Goal: Find specific page/section: Find specific page/section

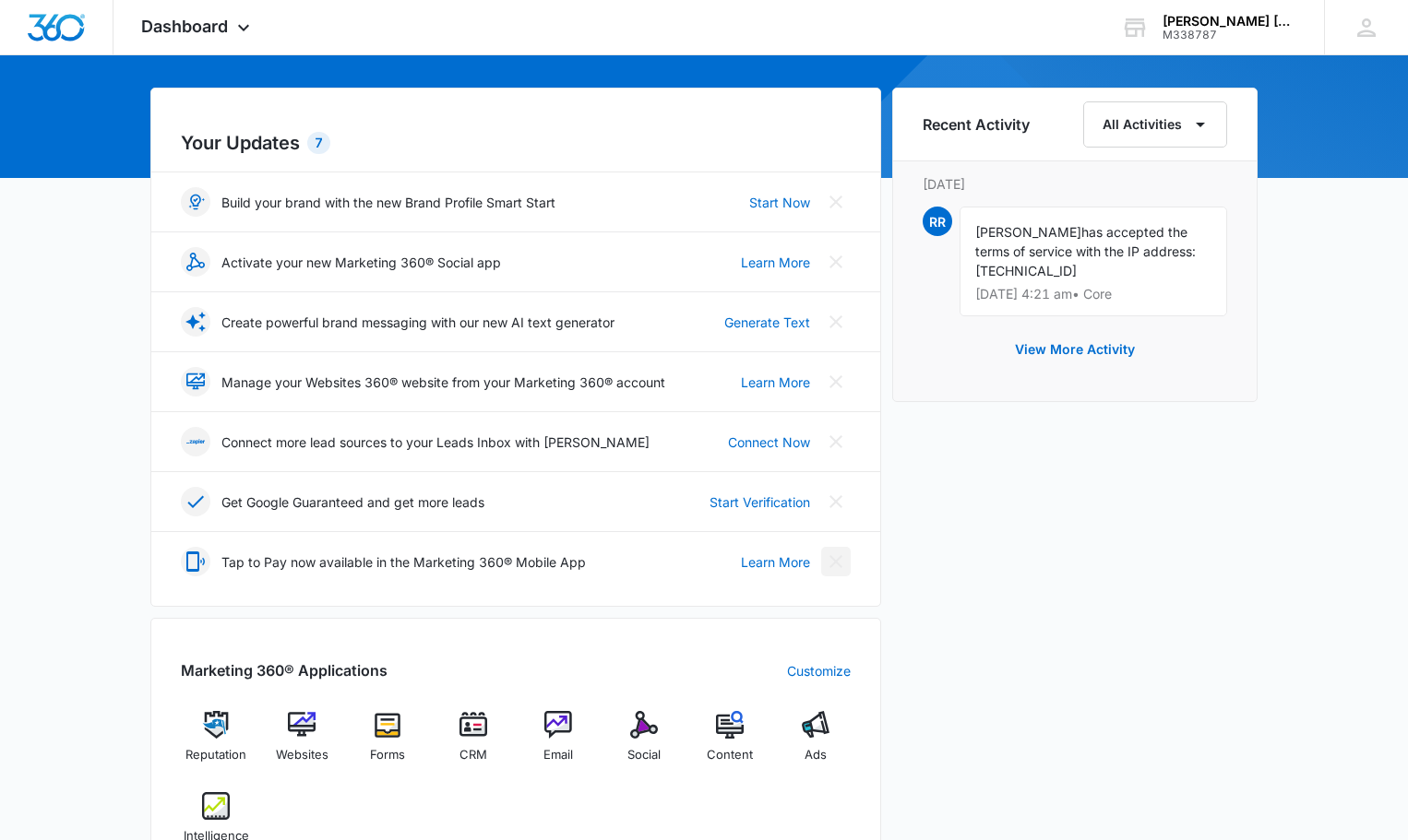
scroll to position [461, 0]
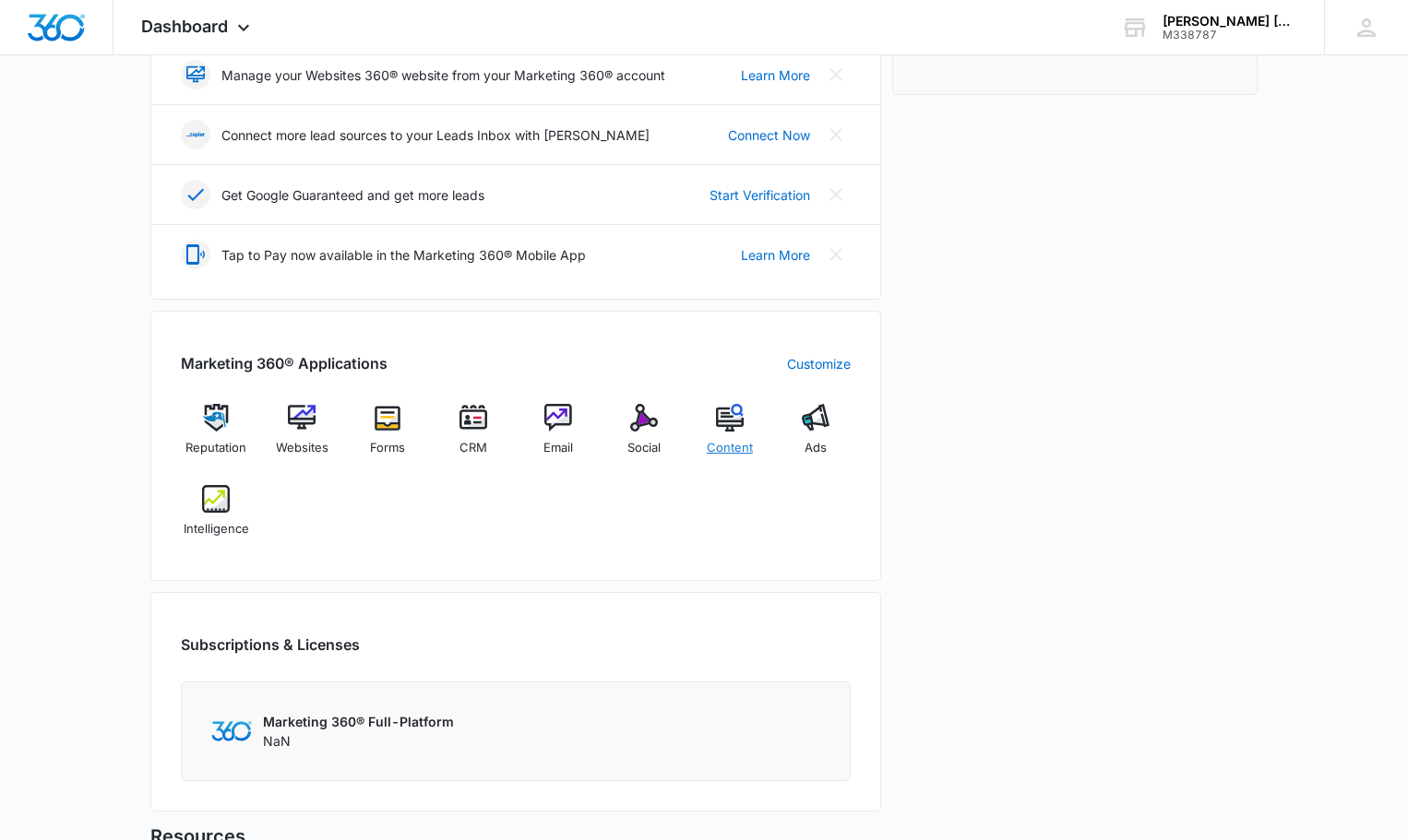
click at [744, 426] on div "Content" at bounding box center [730, 436] width 71 height 66
